Goal: Consume media (video, audio)

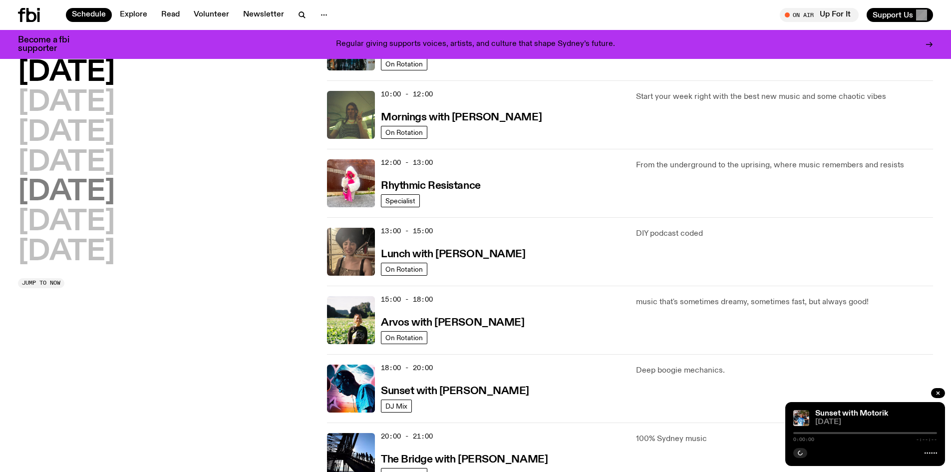
click at [39, 187] on h2 "[DATE]" at bounding box center [66, 192] width 97 height 28
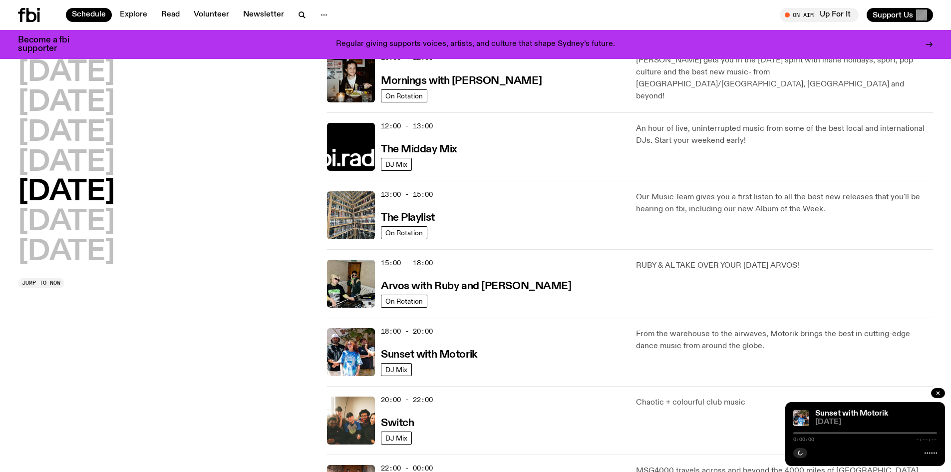
scroll to position [178, 0]
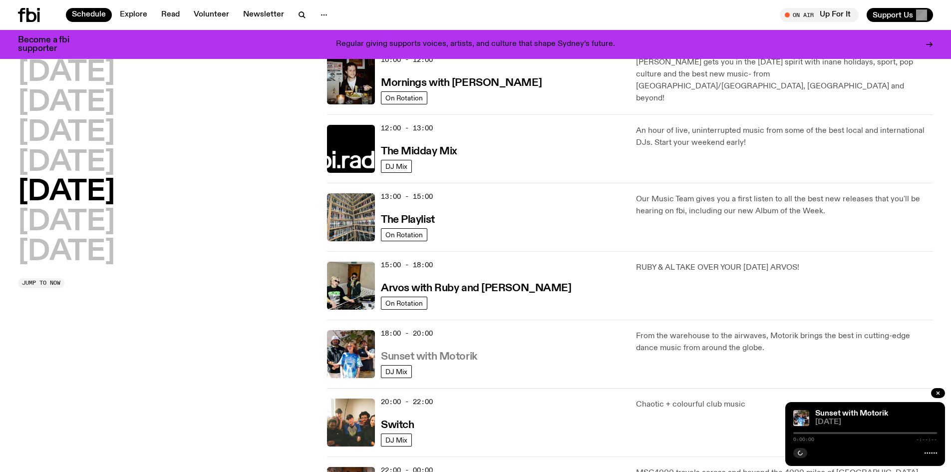
click at [440, 353] on h3 "Sunset with Motorik" at bounding box center [429, 356] width 96 height 10
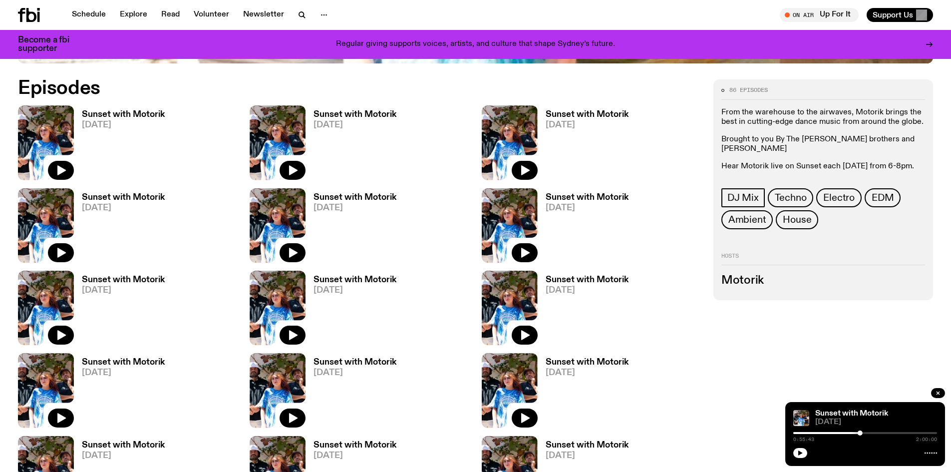
scroll to position [493, 0]
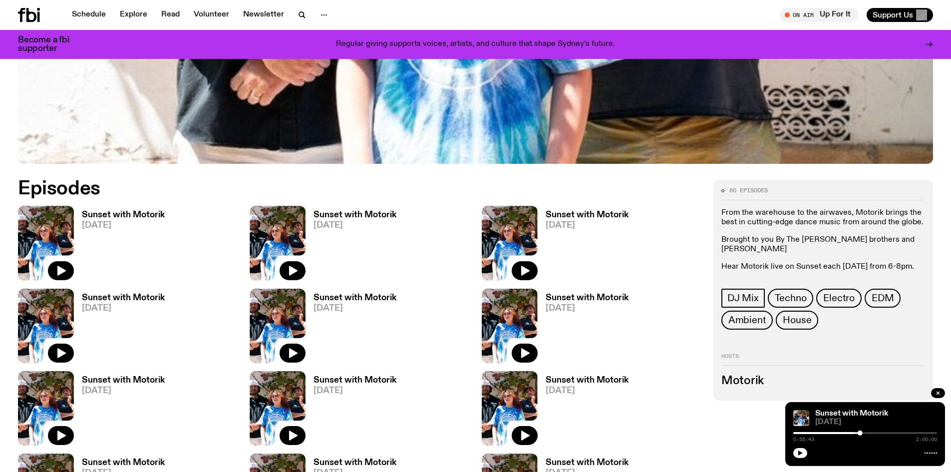
click at [111, 214] on h3 "Sunset with Motorik" at bounding box center [123, 215] width 83 height 8
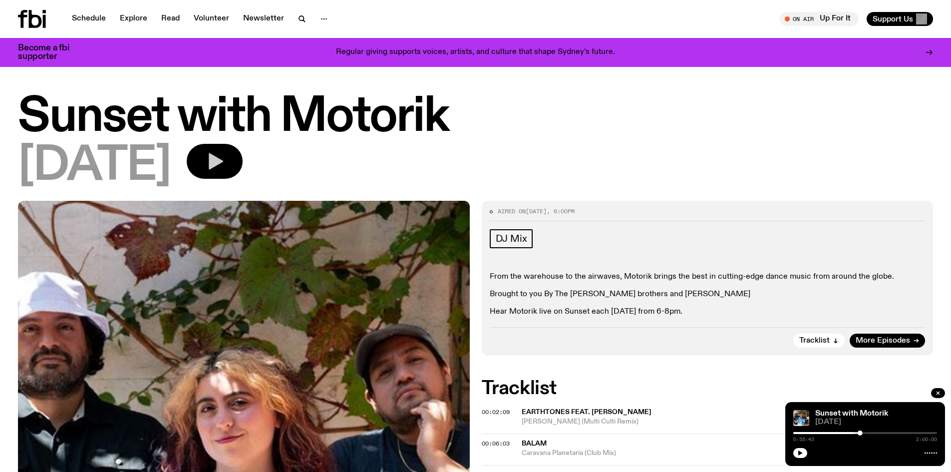
click at [225, 163] on icon "button" at bounding box center [215, 161] width 20 height 20
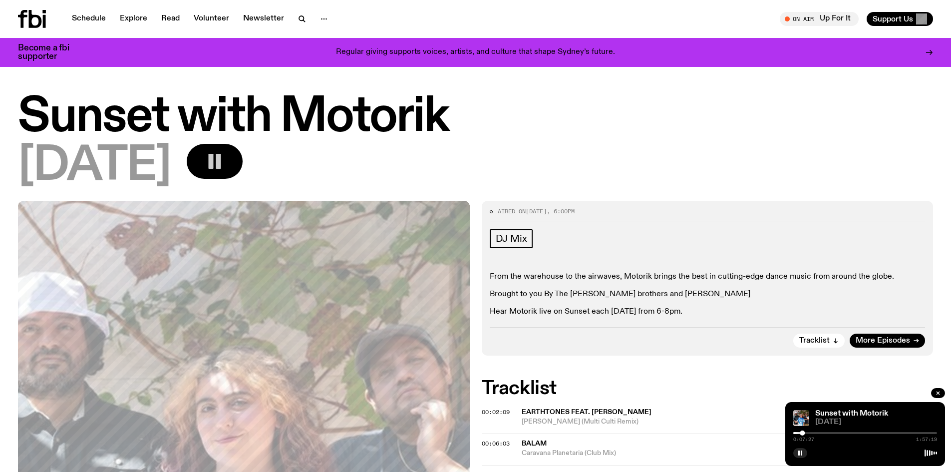
click at [812, 433] on div at bounding box center [865, 433] width 144 height 2
click at [817, 432] on div at bounding box center [865, 433] width 144 height 2
